Goal: Find specific page/section

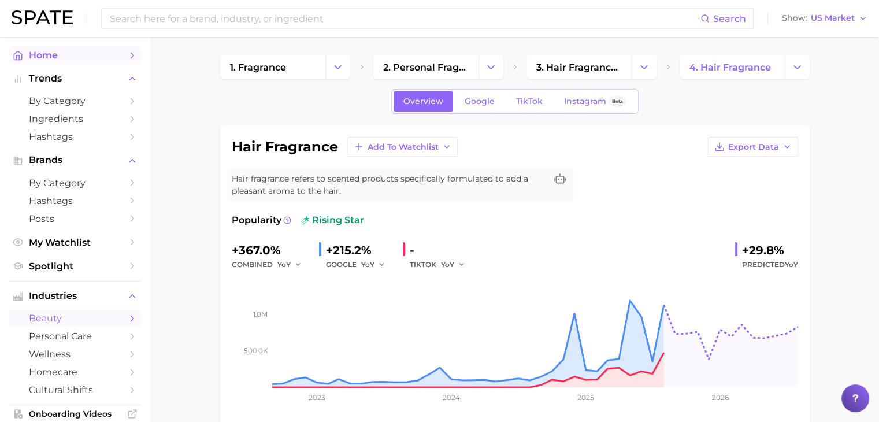
click at [71, 55] on span "Home" at bounding box center [75, 55] width 92 height 11
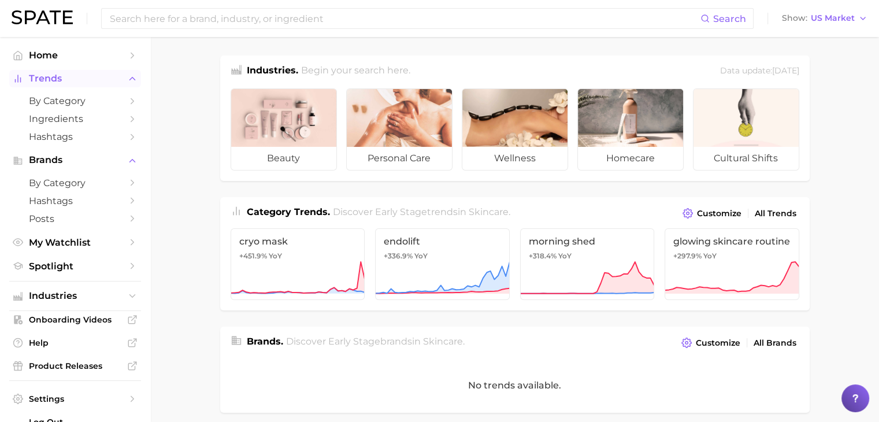
click at [66, 84] on button "Trends" at bounding box center [75, 78] width 132 height 17
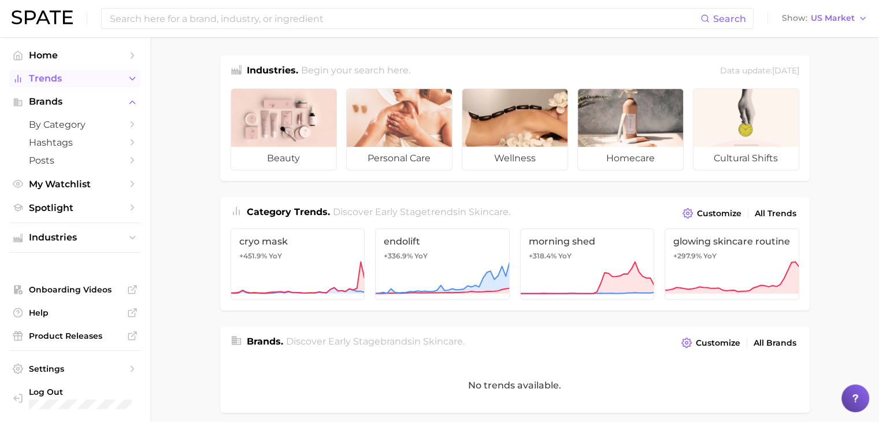
click at [69, 84] on button "Trends" at bounding box center [75, 78] width 132 height 17
